Goal: Information Seeking & Learning: Understand process/instructions

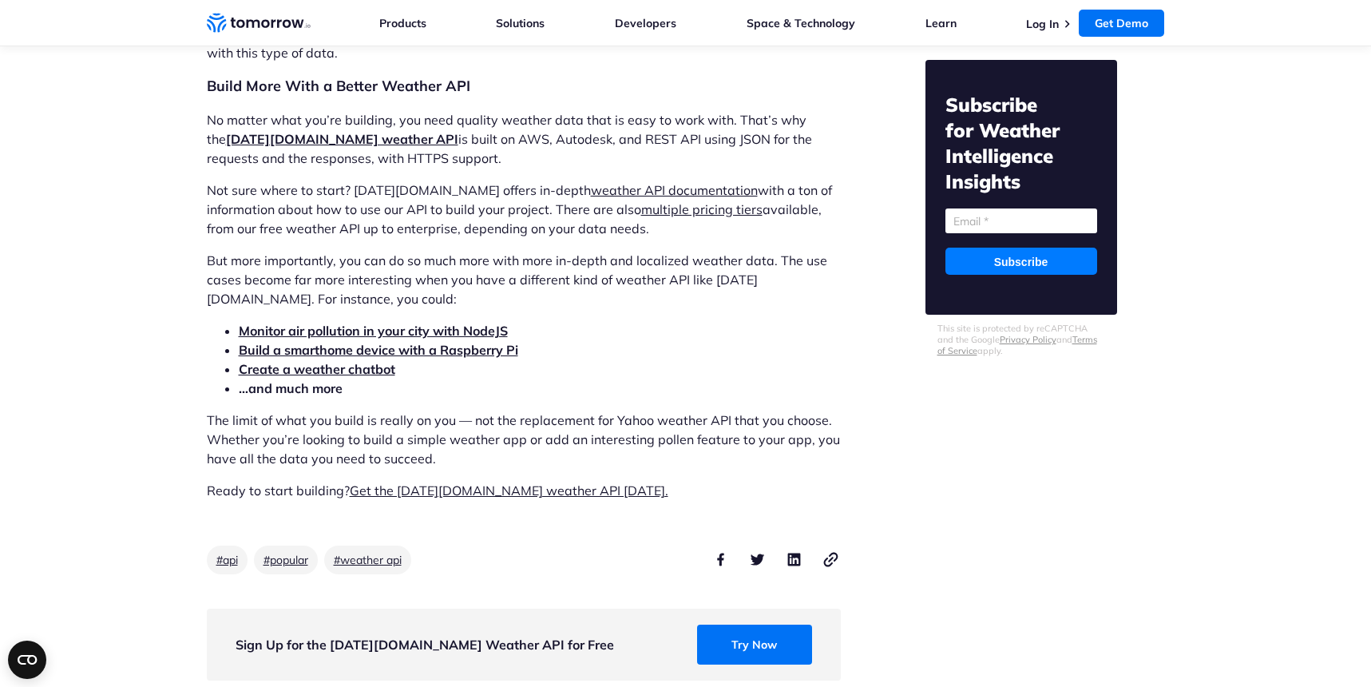
scroll to position [5500, 0]
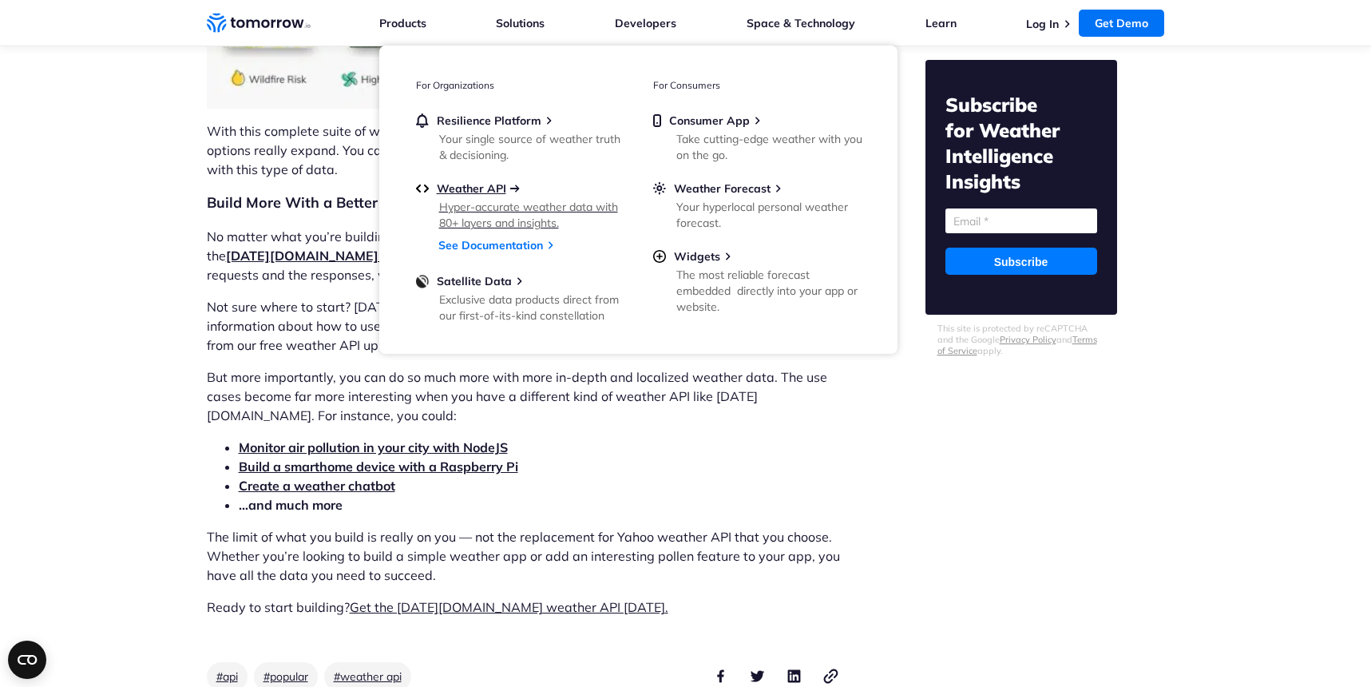
click at [502, 189] on span "Weather API" at bounding box center [471, 188] width 69 height 14
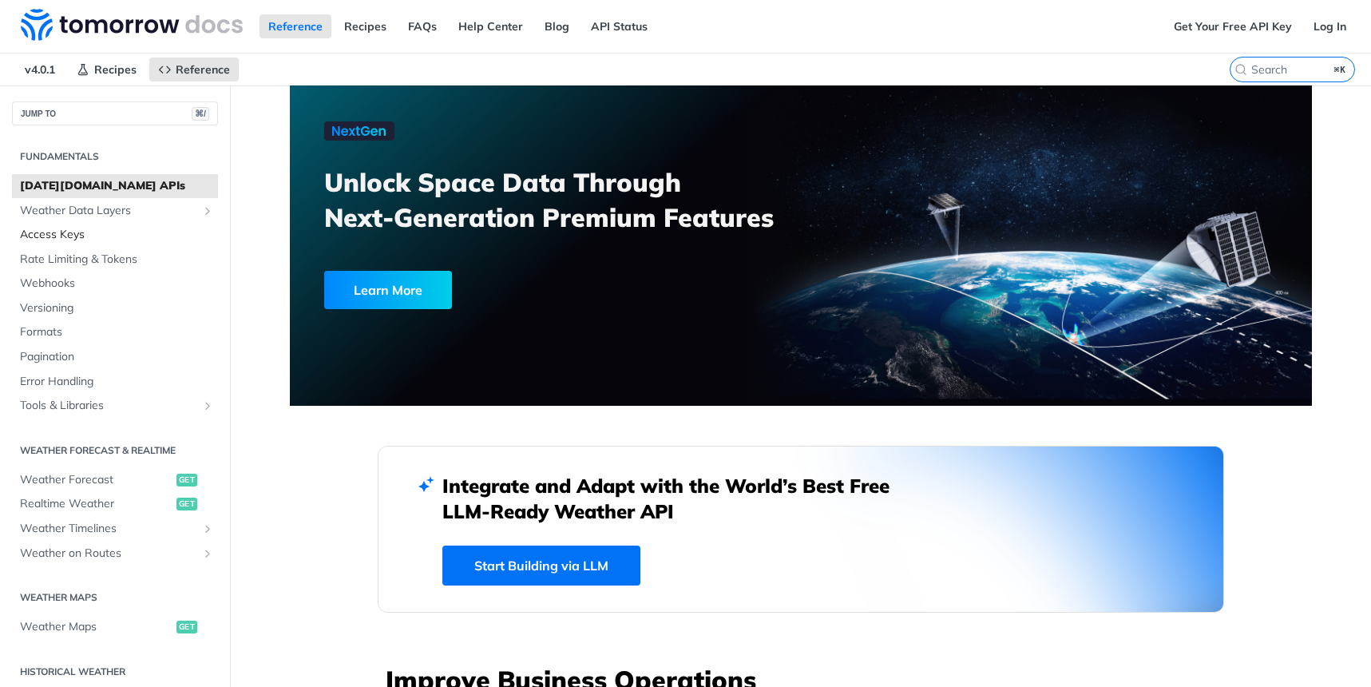
click at [68, 238] on span "Access Keys" at bounding box center [117, 235] width 194 height 16
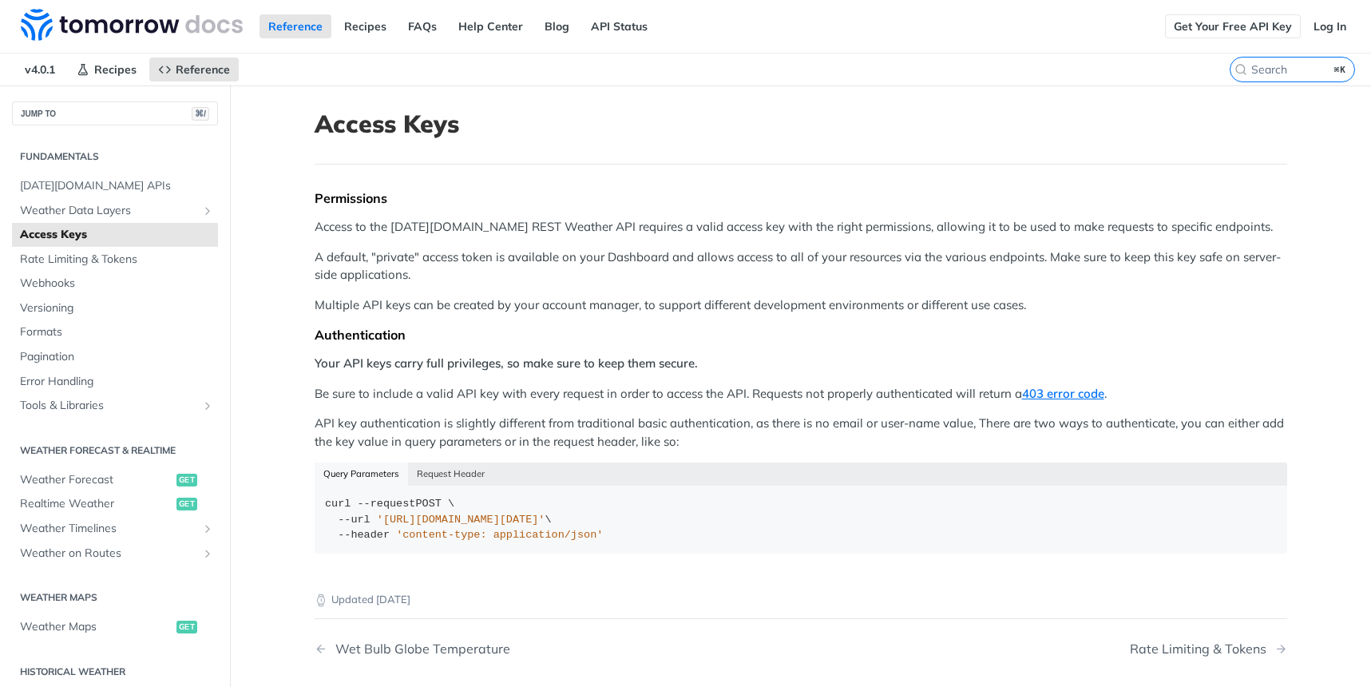
click at [1201, 24] on link "Get Your Free API Key" at bounding box center [1233, 26] width 136 height 24
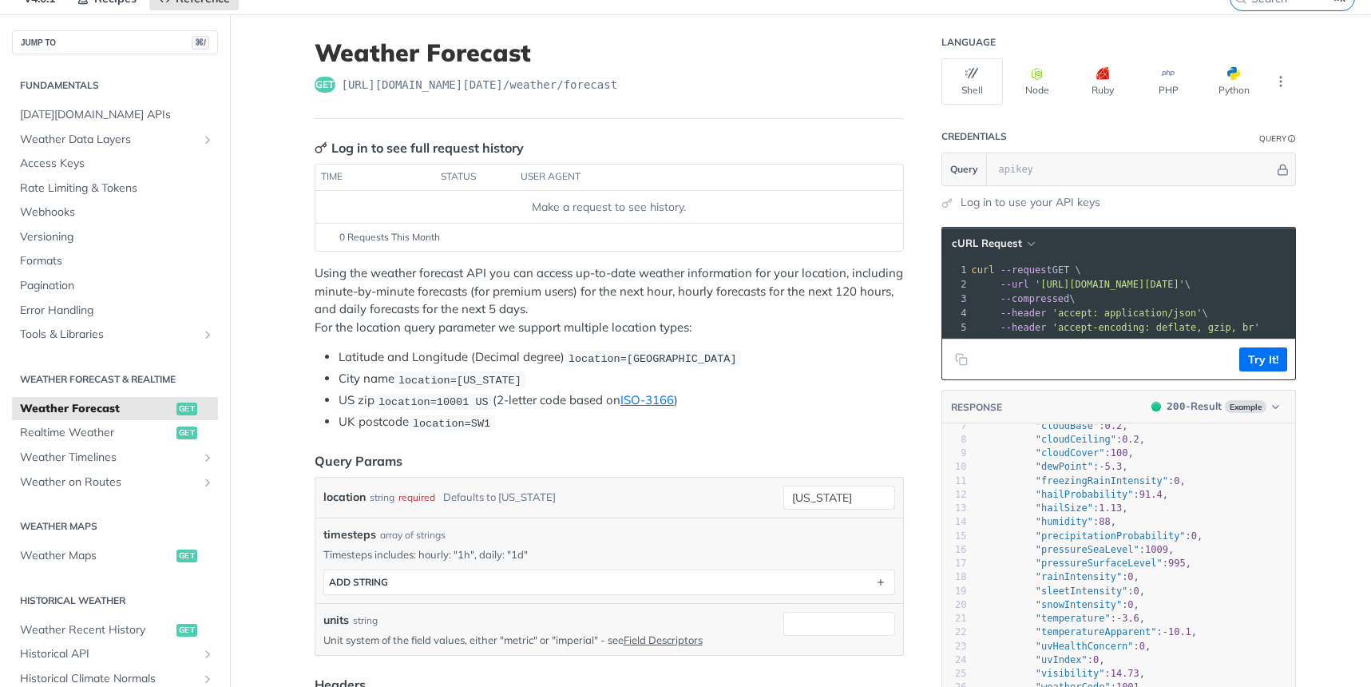
scroll to position [139, 0]
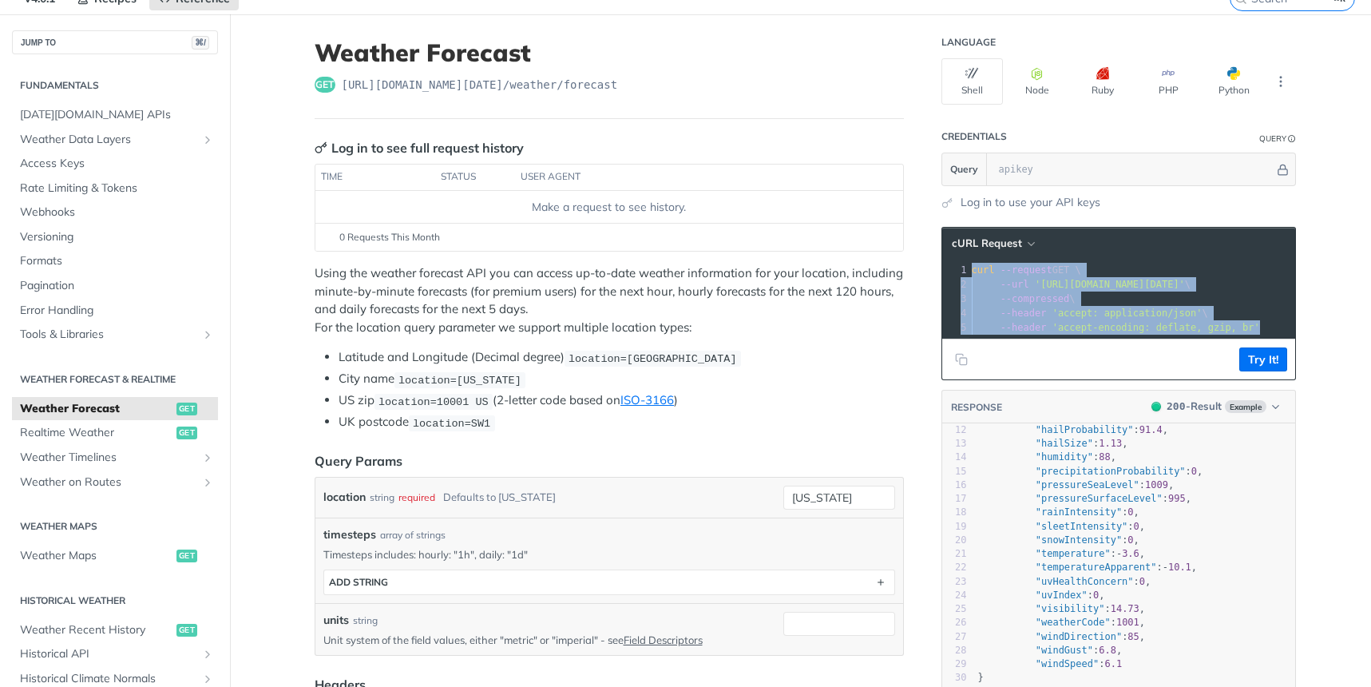
drag, startPoint x: 973, startPoint y: 271, endPoint x: 1149, endPoint y: 362, distance: 197.8
click at [1149, 362] on div "cURL Request xxxxxxxxxx 1 curl --request GET \ 2 --url 'https://api.tomorrow.io…" at bounding box center [1118, 303] width 354 height 153
copy div "curl --request GET \ 2 --url 'https://api.tomorrow.io/v4/weather/forecast?locat…"
click at [94, 429] on span "Realtime Weather" at bounding box center [96, 433] width 152 height 16
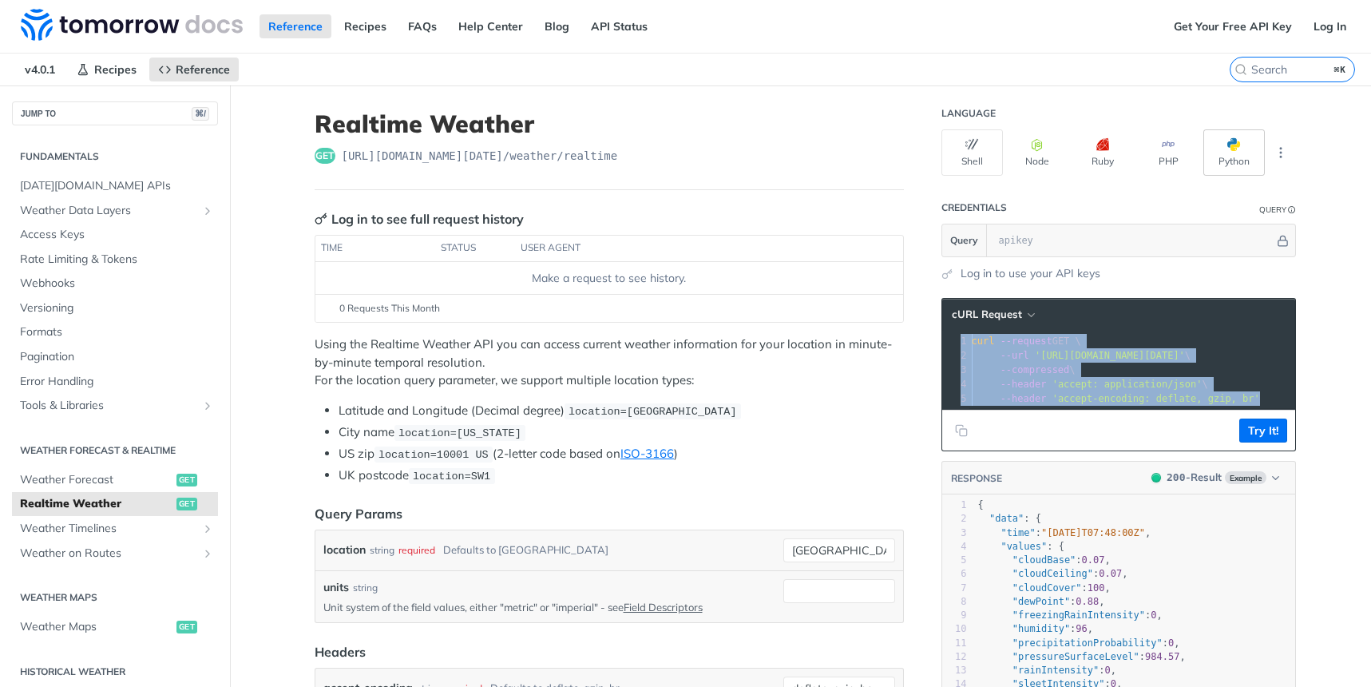
click at [1240, 148] on span "button" at bounding box center [1240, 144] width 0 height 13
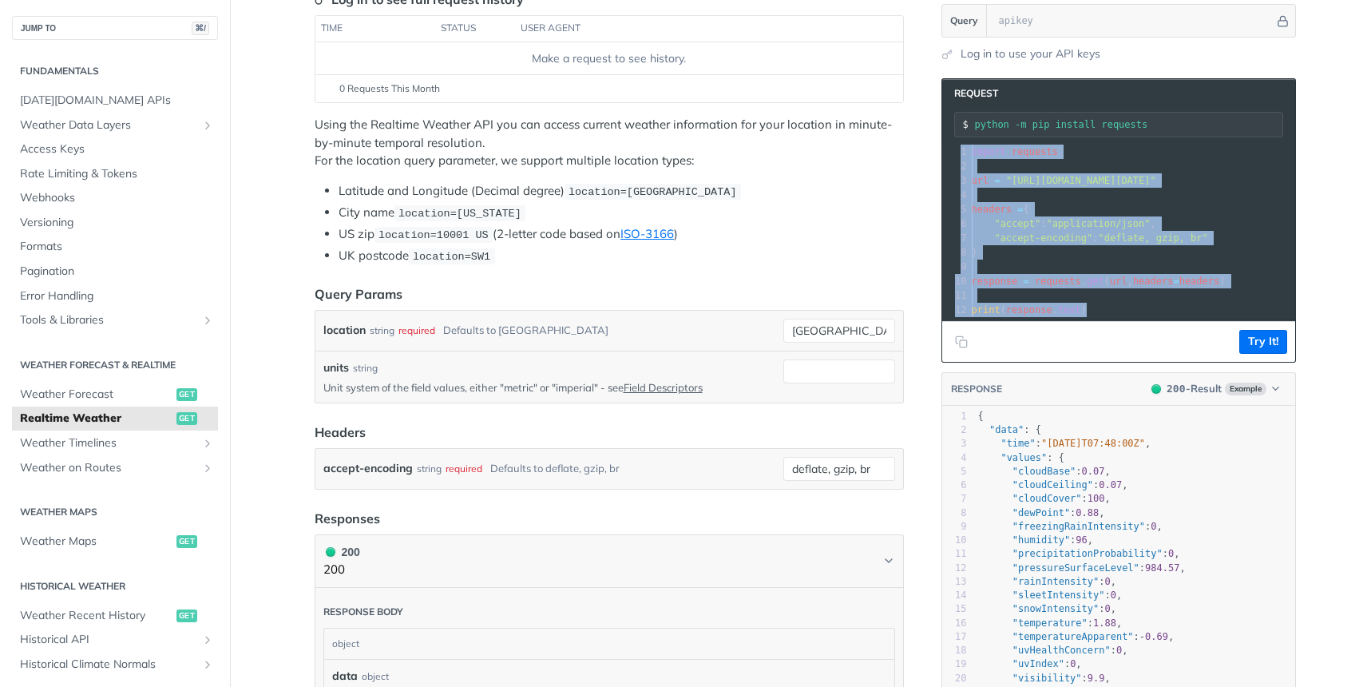
scroll to position [222, 0]
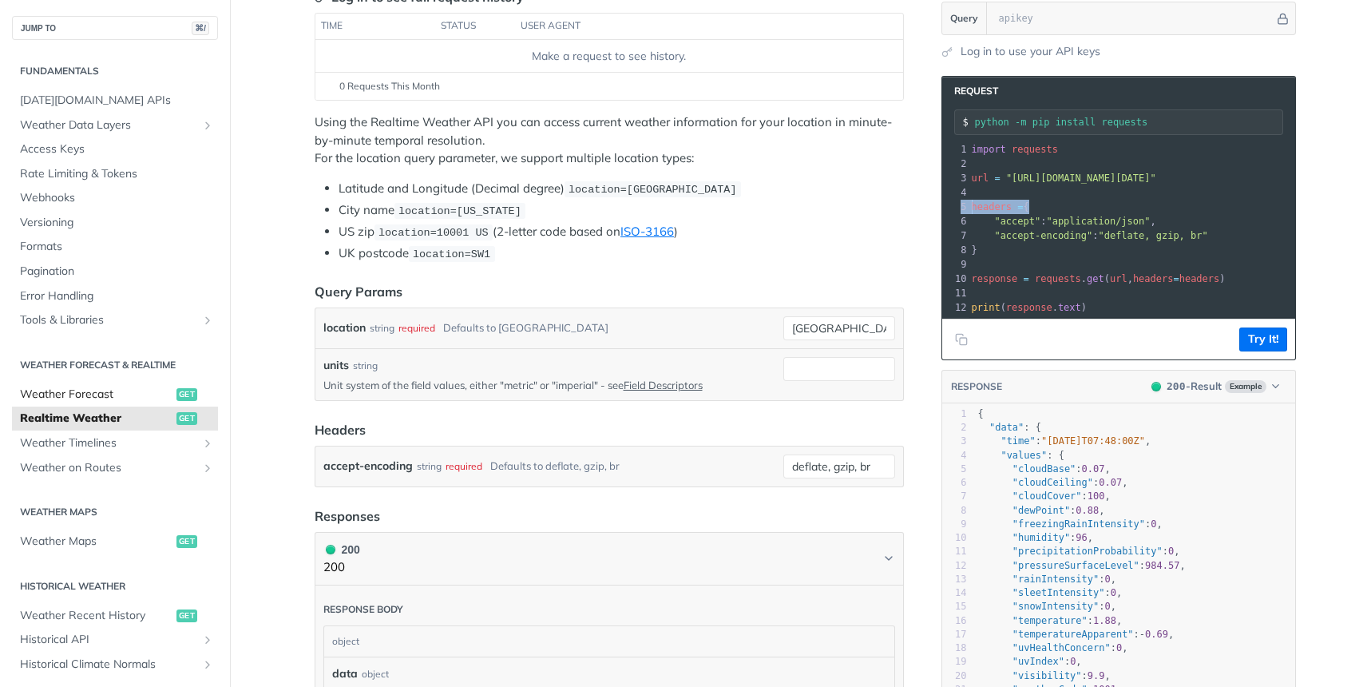
click at [107, 382] on link "Weather Forecast get" at bounding box center [115, 394] width 206 height 24
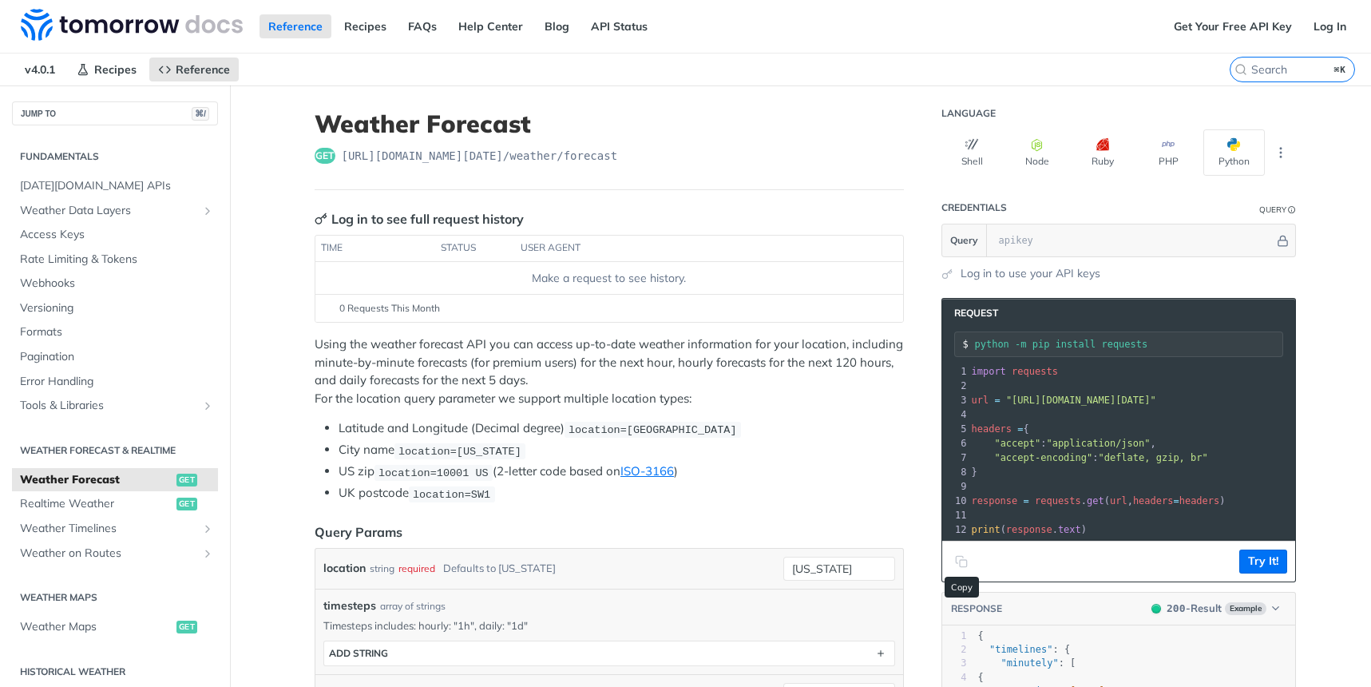
click at [960, 560] on icon "Copy to clipboard" at bounding box center [963, 563] width 7 height 7
click at [91, 501] on span "Realtime Weather" at bounding box center [96, 504] width 152 height 16
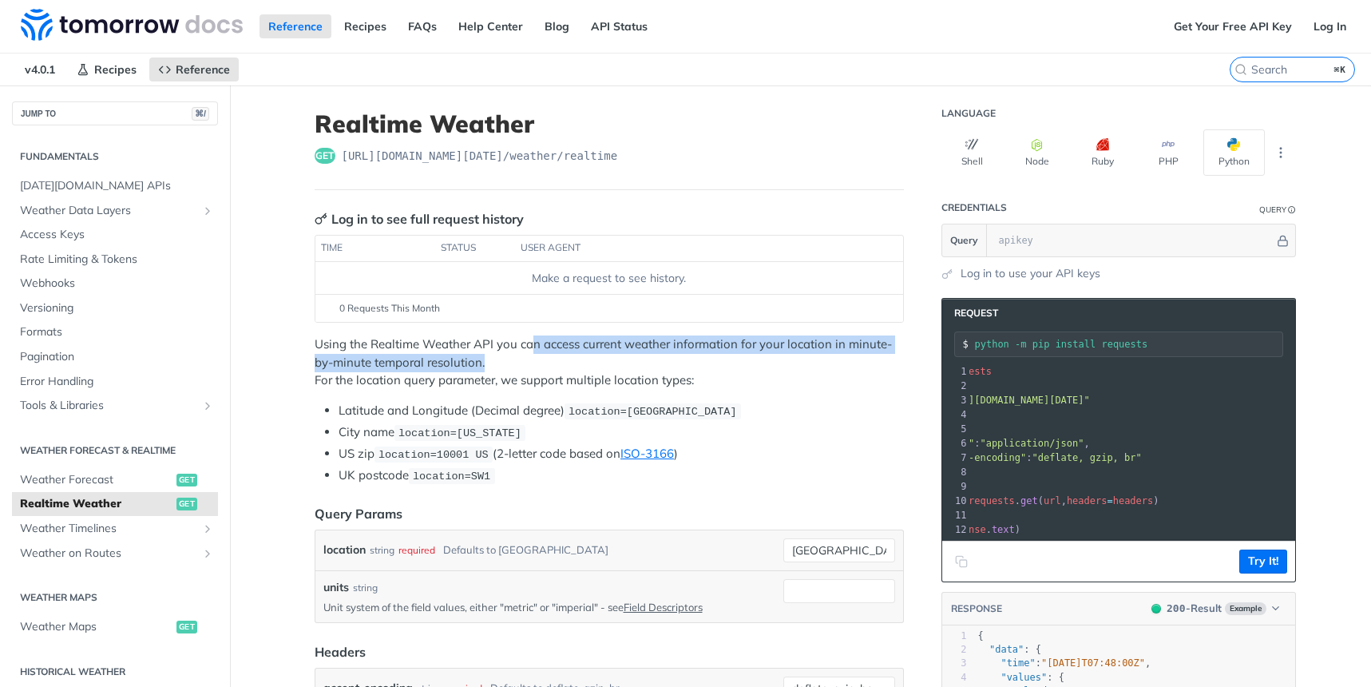
drag, startPoint x: 536, startPoint y: 344, endPoint x: 555, endPoint y: 360, distance: 24.9
click at [555, 360] on p "Using the Realtime Weather API you can access current weather information for y…" at bounding box center [609, 362] width 589 height 54
copy p "n access current weather information for your location in minute-by-minute temp…"
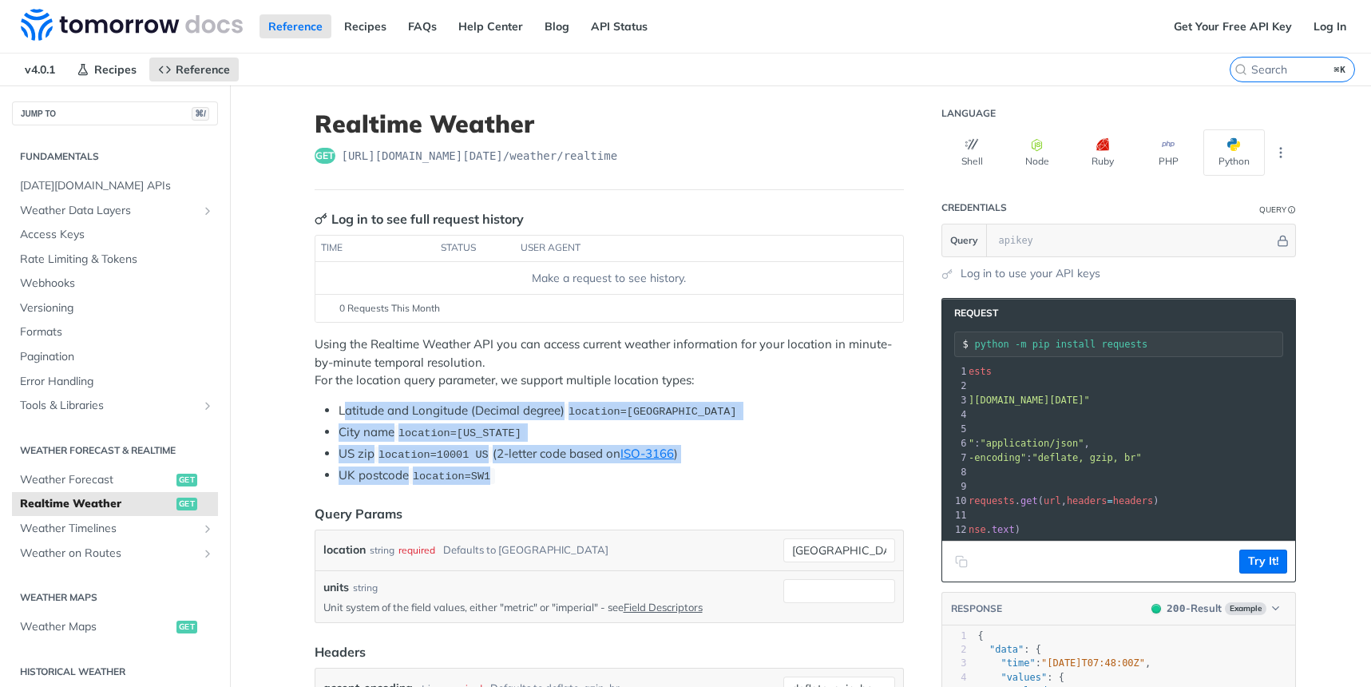
drag, startPoint x: 342, startPoint y: 409, endPoint x: 540, endPoint y: 473, distance: 207.5
click at [540, 473] on ul "Latitude and Longitude (Decimal degree) location=42.3478, -71.0466 City name lo…" at bounding box center [609, 443] width 589 height 83
copy ul "atitude and Longitude (Decimal degree) location=42.3478, -71.0466 City name loc…"
